Goal: Task Accomplishment & Management: Manage account settings

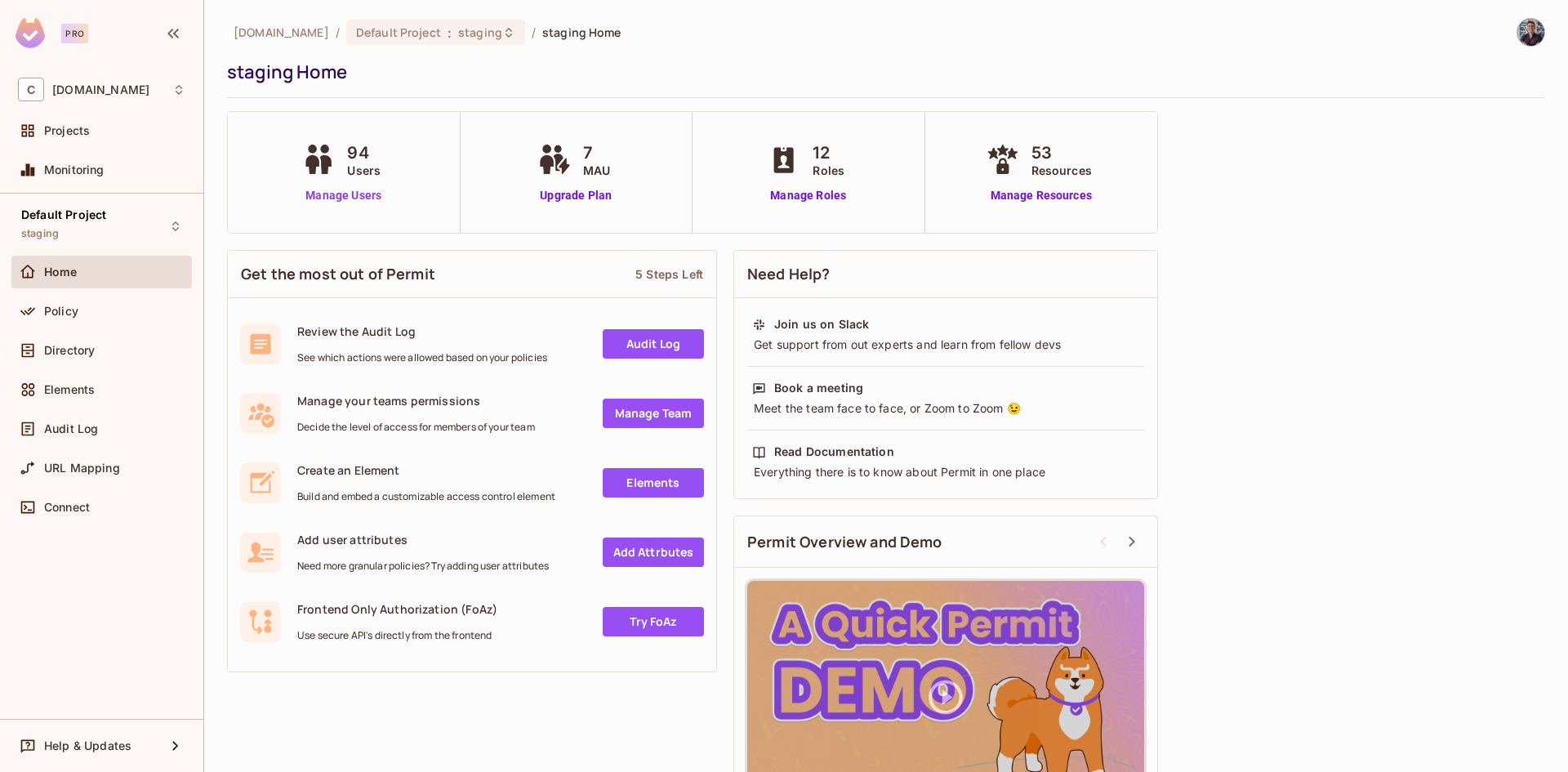
click at [321, 201] on link "Manage Users" at bounding box center [343, 196] width 91 height 17
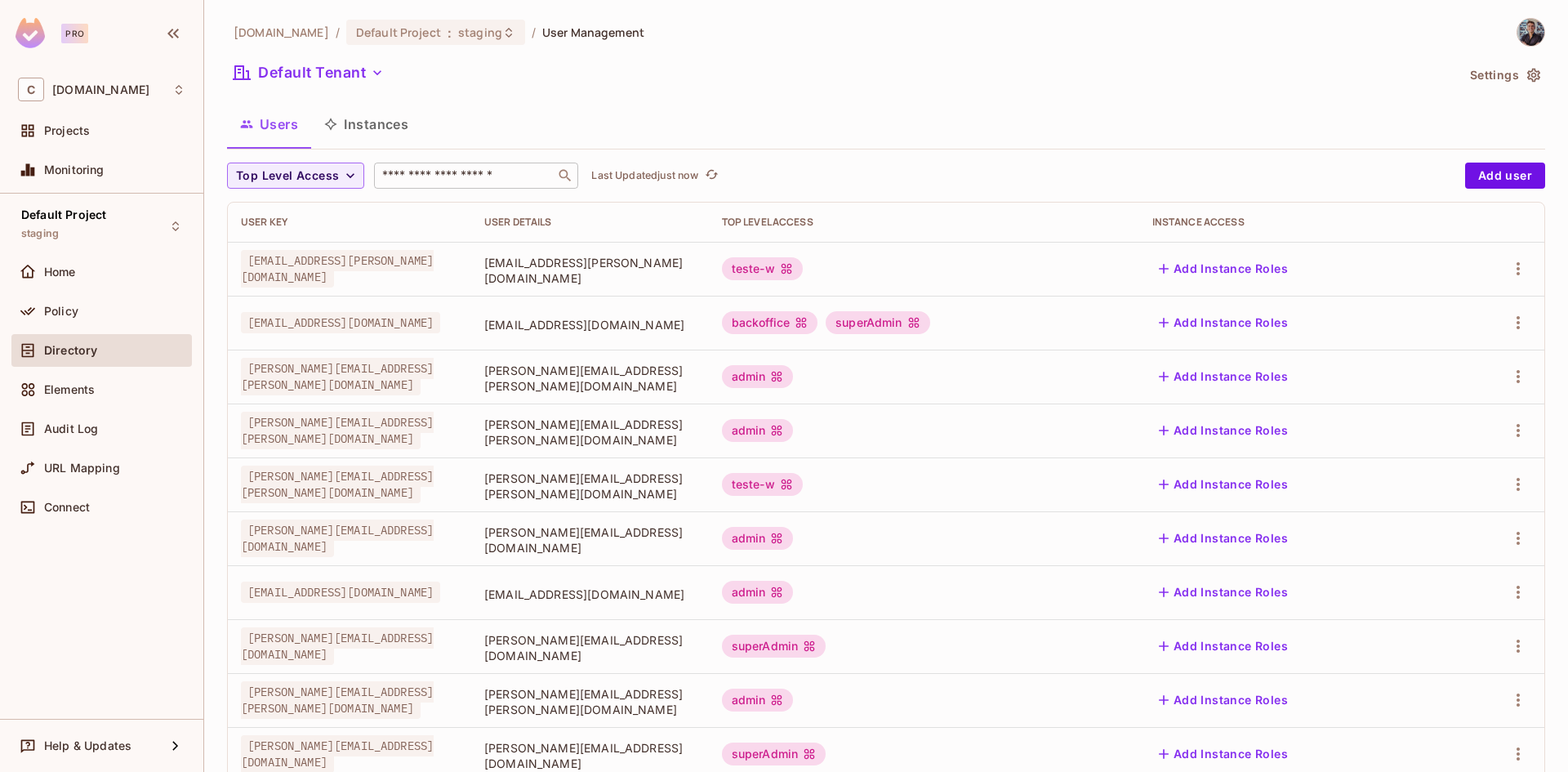
click at [527, 173] on input "text" at bounding box center [464, 175] width 171 height 16
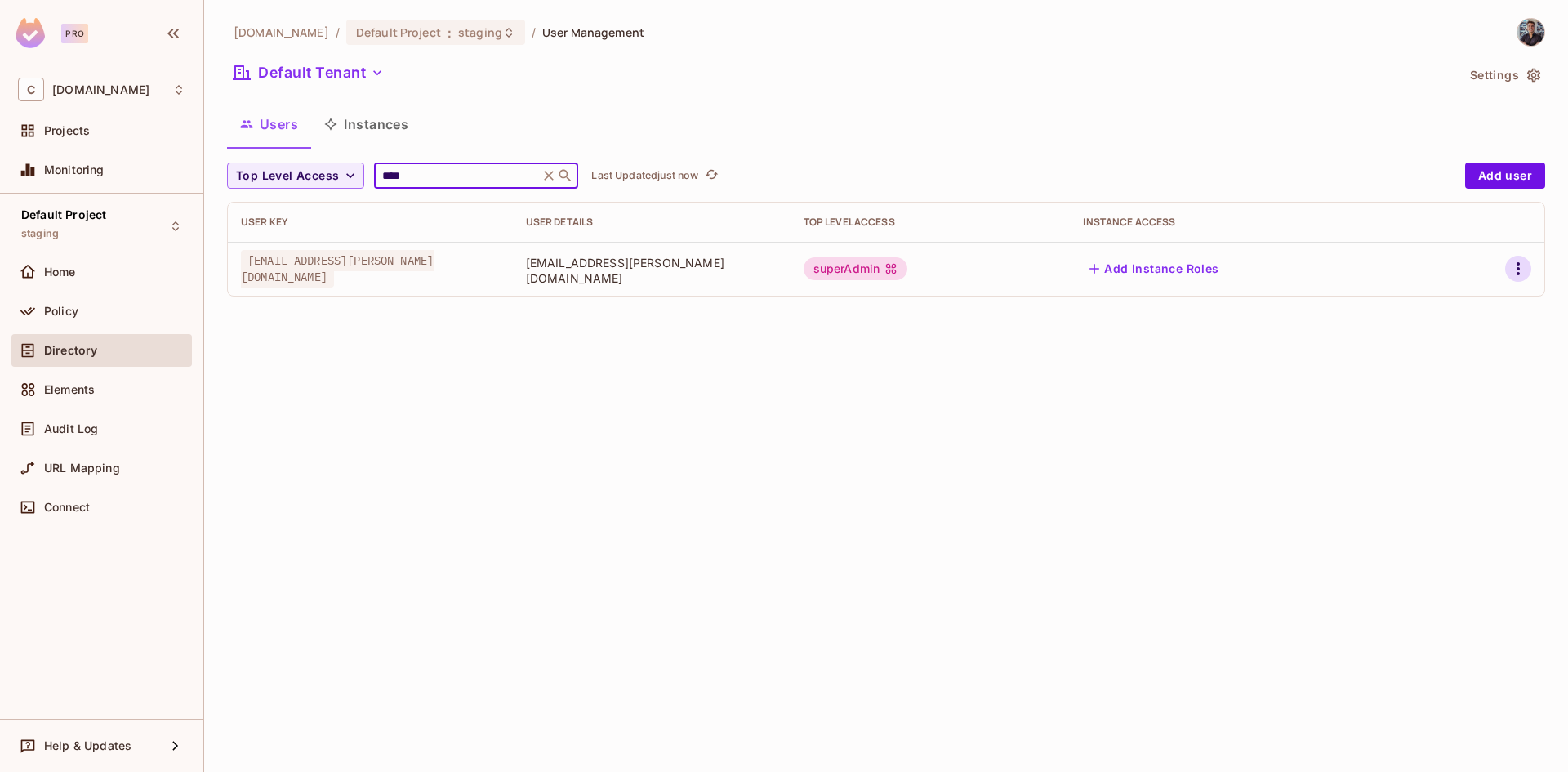
type input "****"
click at [1516, 266] on icon "button" at bounding box center [1518, 268] width 19 height 19
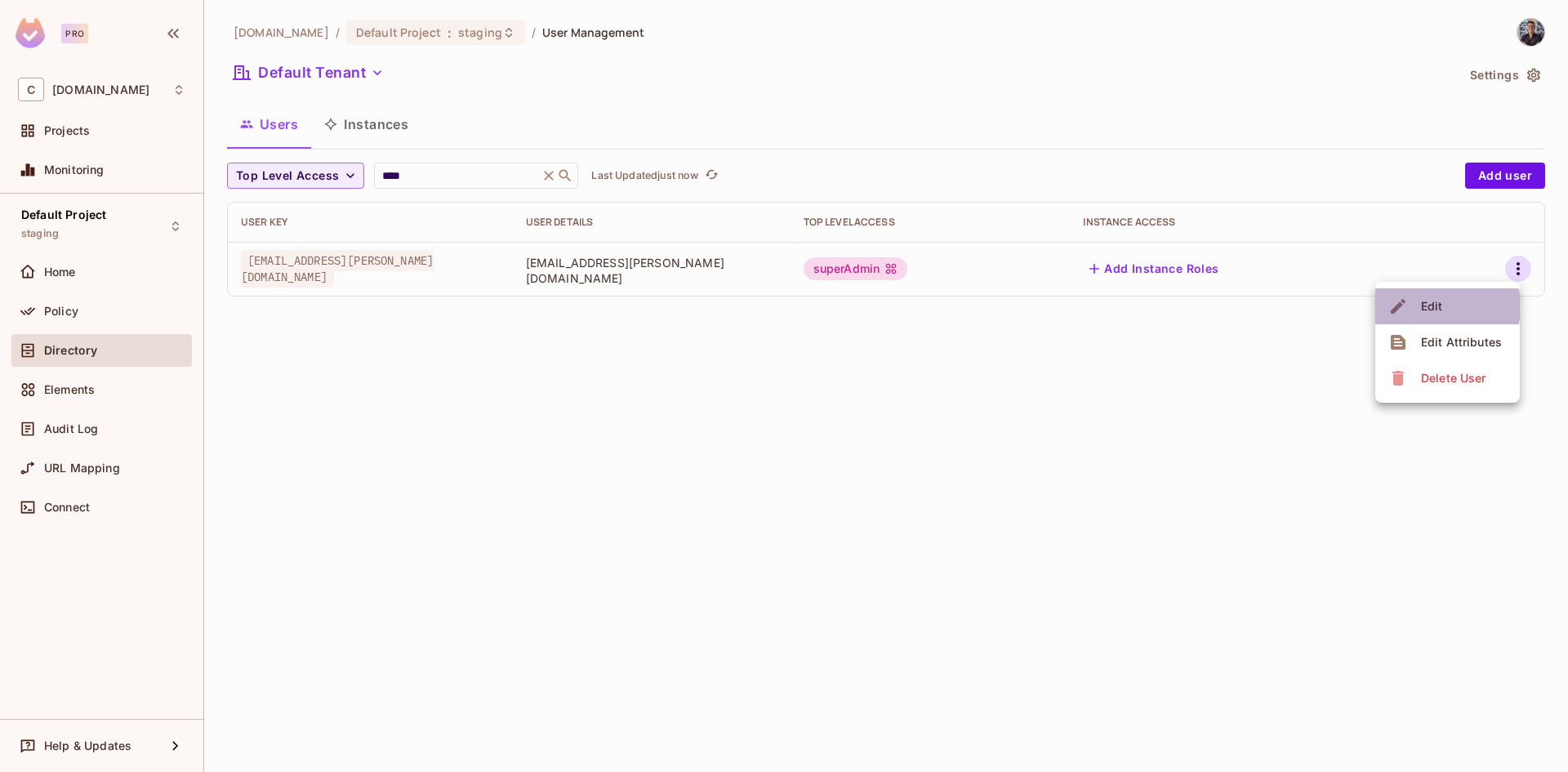
click at [1427, 306] on div "Edit" at bounding box center [1432, 305] width 22 height 16
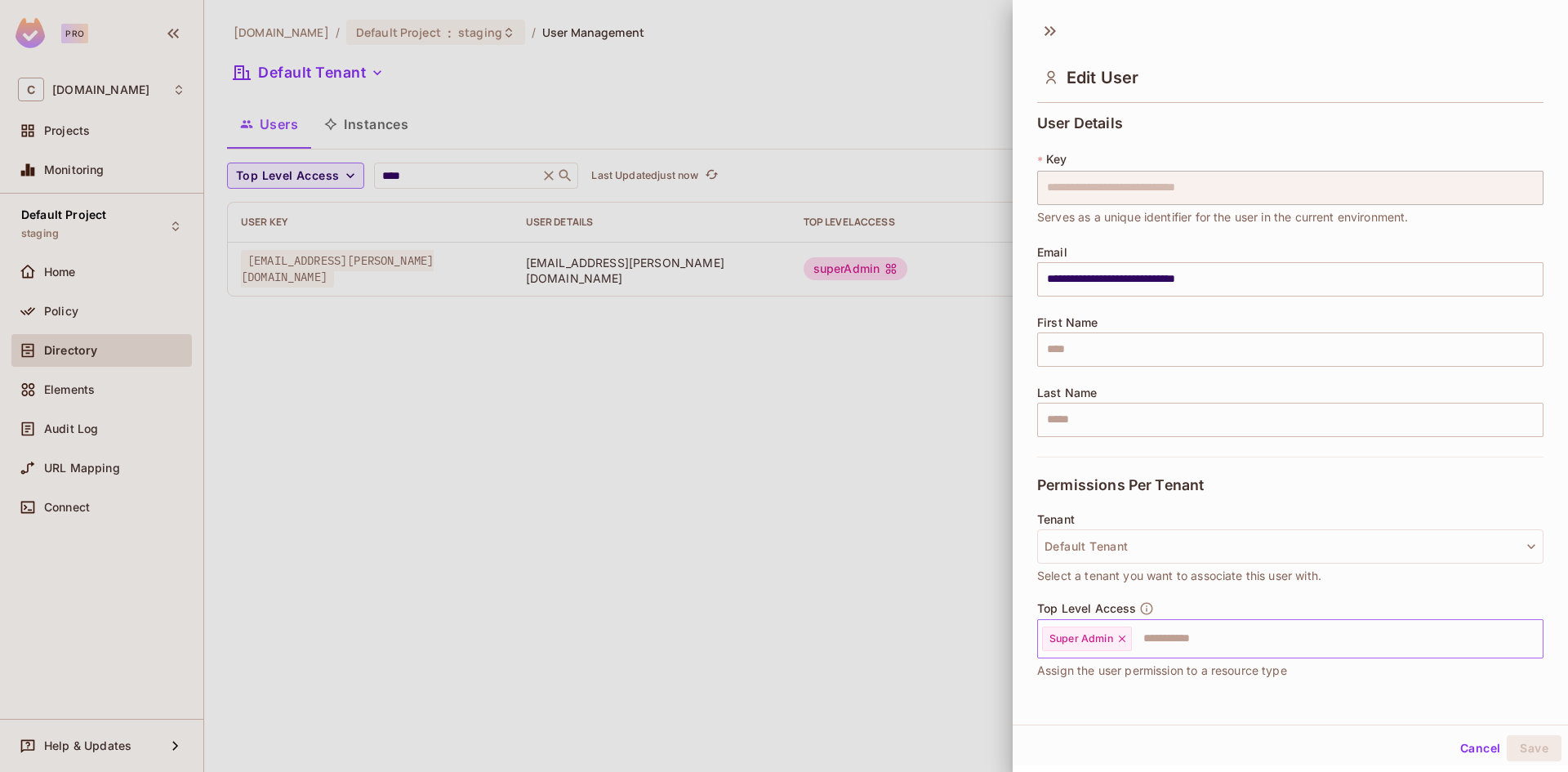
click at [1121, 642] on icon at bounding box center [1122, 639] width 12 height 12
click at [1120, 641] on input "text" at bounding box center [1276, 638] width 471 height 33
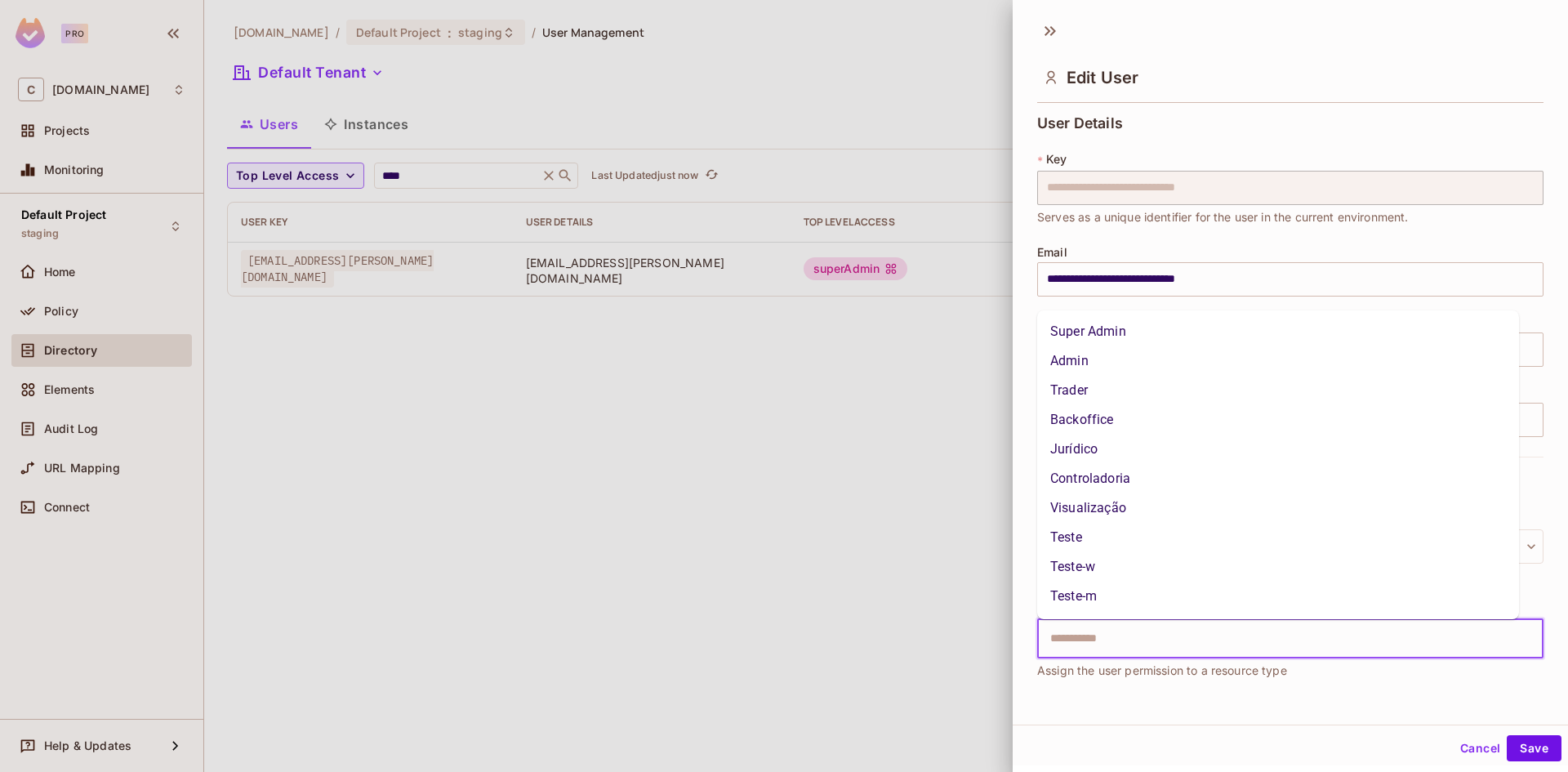
click at [1271, 633] on input "text" at bounding box center [1276, 638] width 471 height 33
click at [1111, 335] on li "Super Admin" at bounding box center [1278, 331] width 482 height 29
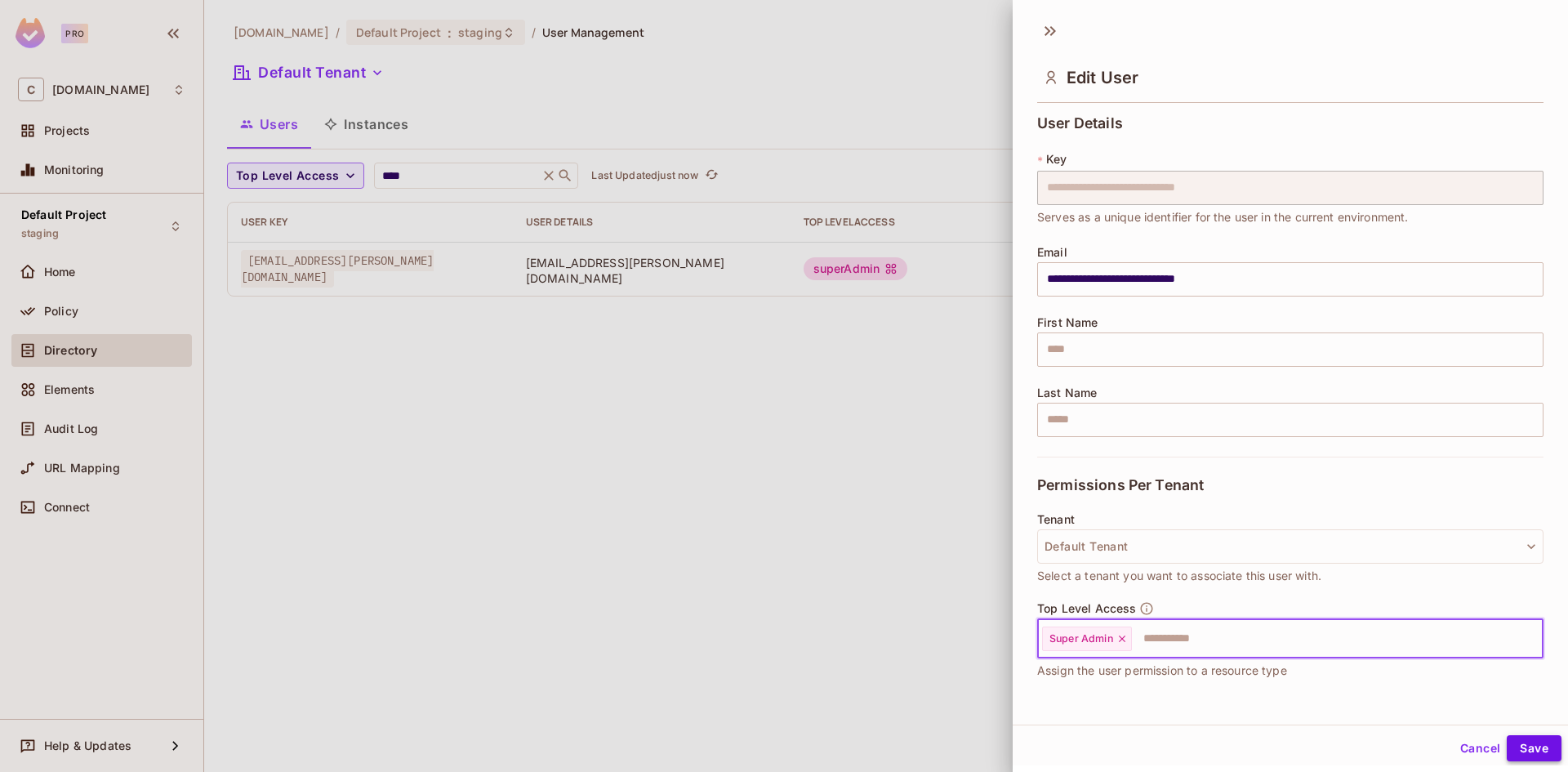
click at [1535, 754] on button "Save" at bounding box center [1534, 748] width 55 height 26
